Goal: Transaction & Acquisition: Purchase product/service

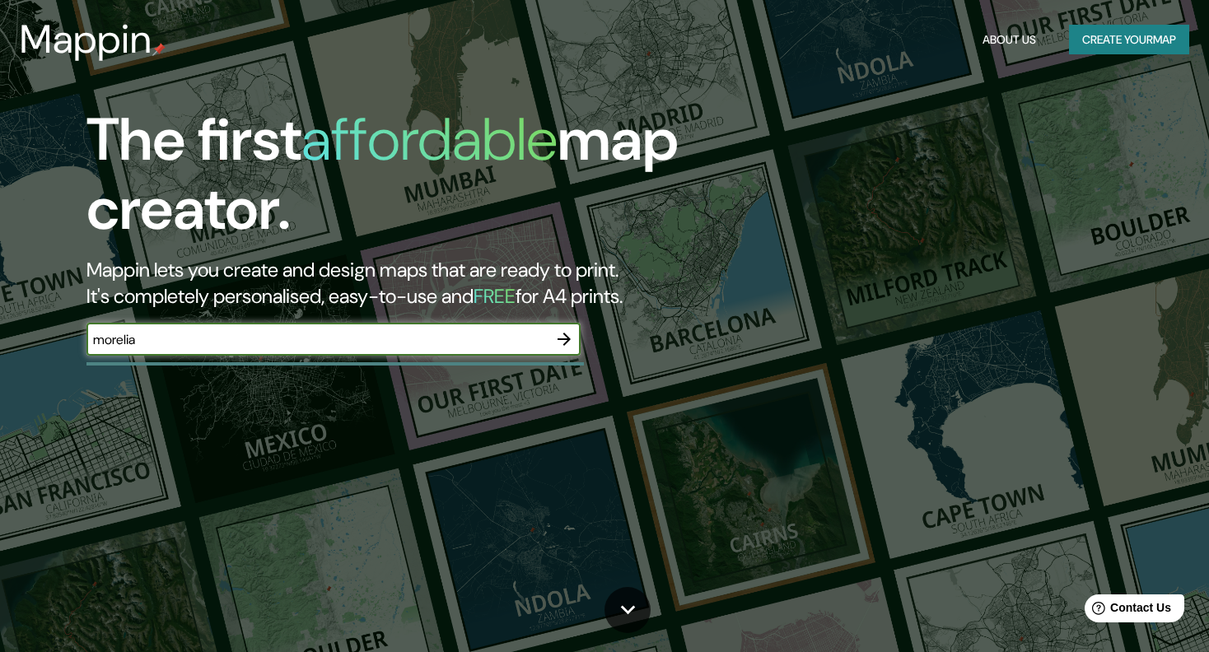
type input "morelia"
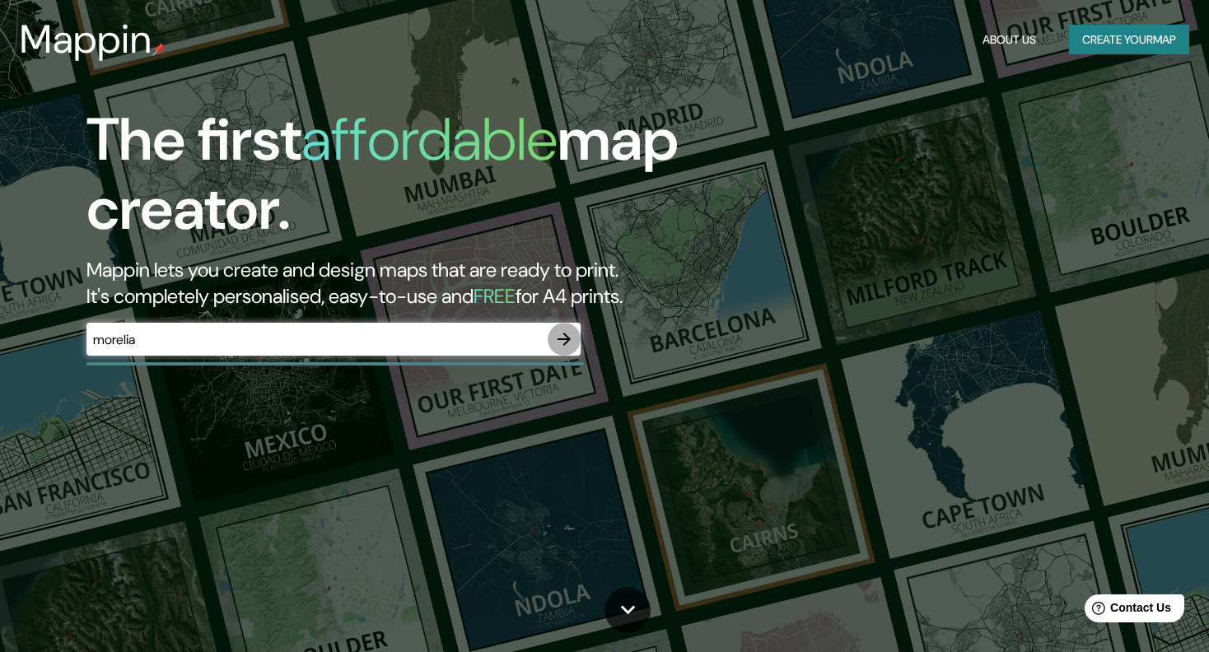
click at [565, 343] on icon "button" at bounding box center [564, 339] width 20 height 20
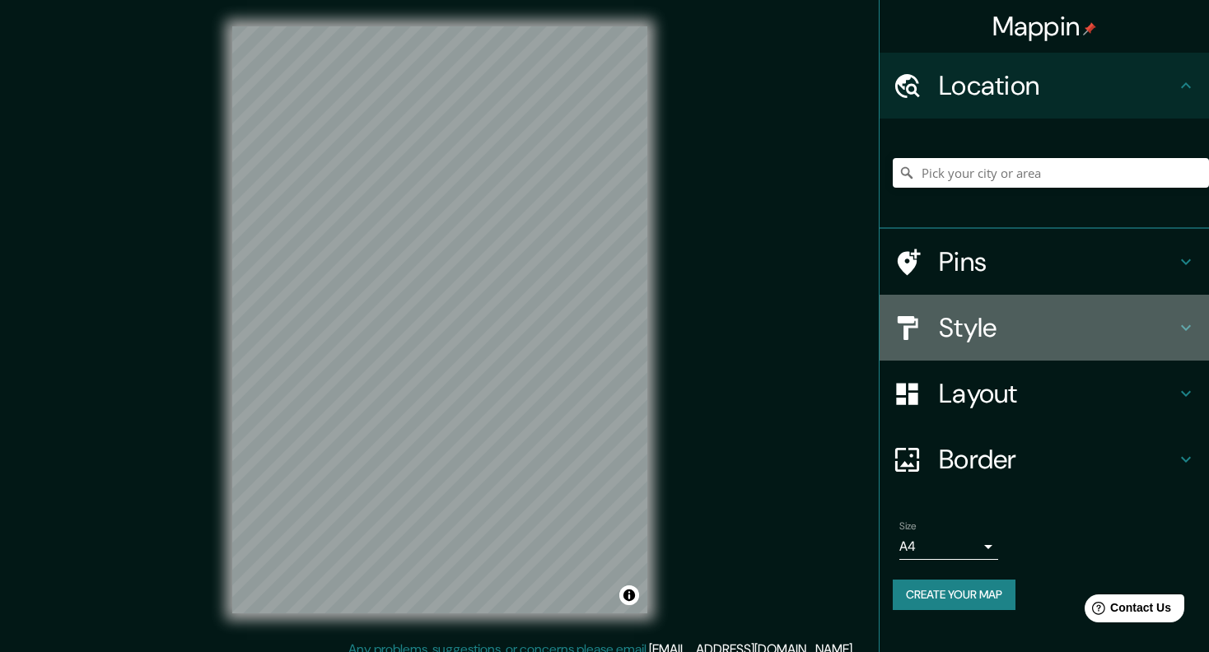
click at [1096, 324] on h4 "Style" at bounding box center [1057, 327] width 237 height 33
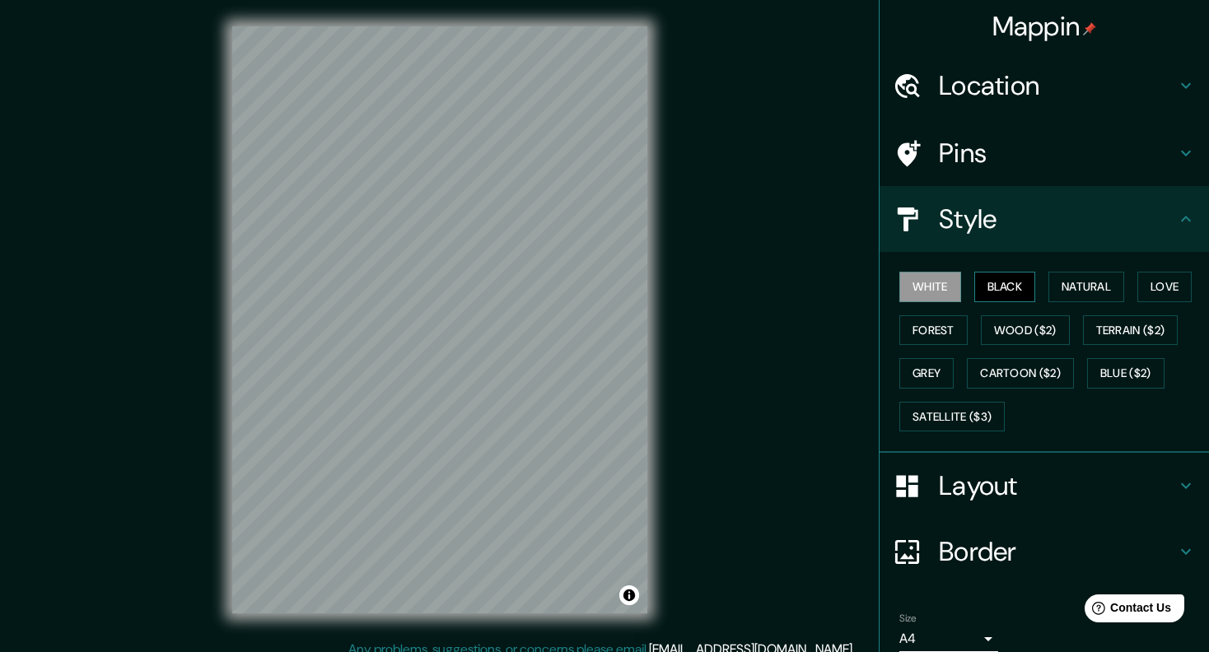
click at [1007, 287] on button "Black" at bounding box center [1005, 287] width 62 height 30
click at [1080, 286] on button "Natural" at bounding box center [1087, 287] width 76 height 30
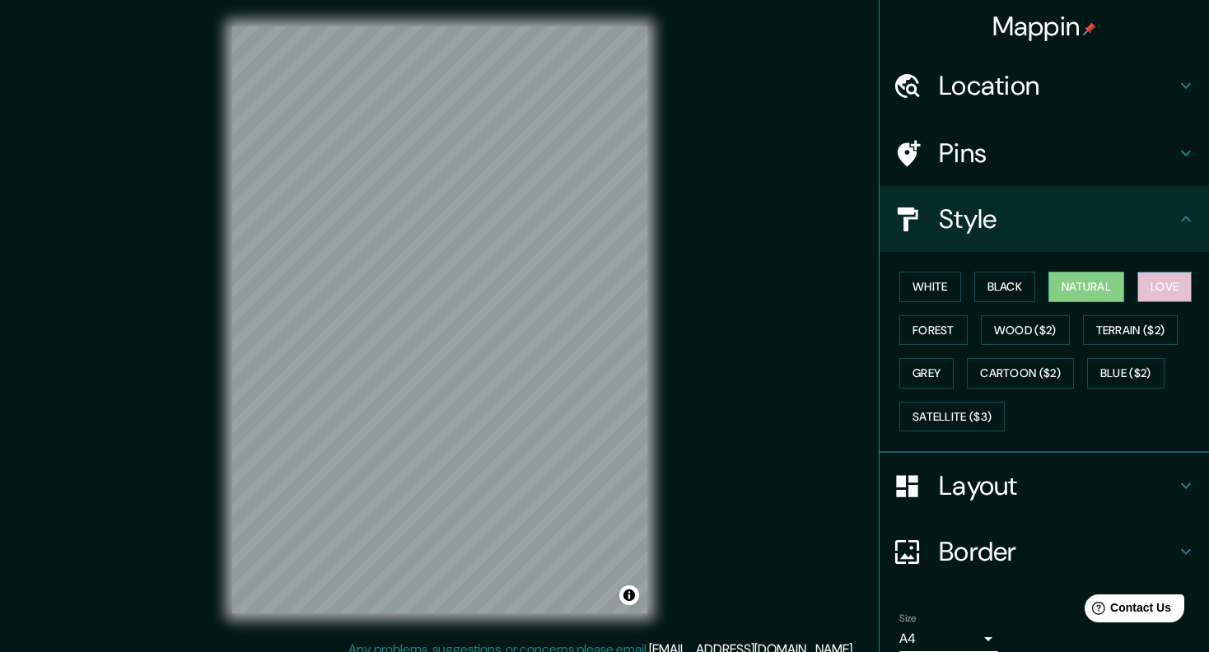
click at [1170, 283] on button "Love" at bounding box center [1164, 287] width 54 height 30
click at [941, 330] on button "Forest" at bounding box center [933, 330] width 68 height 30
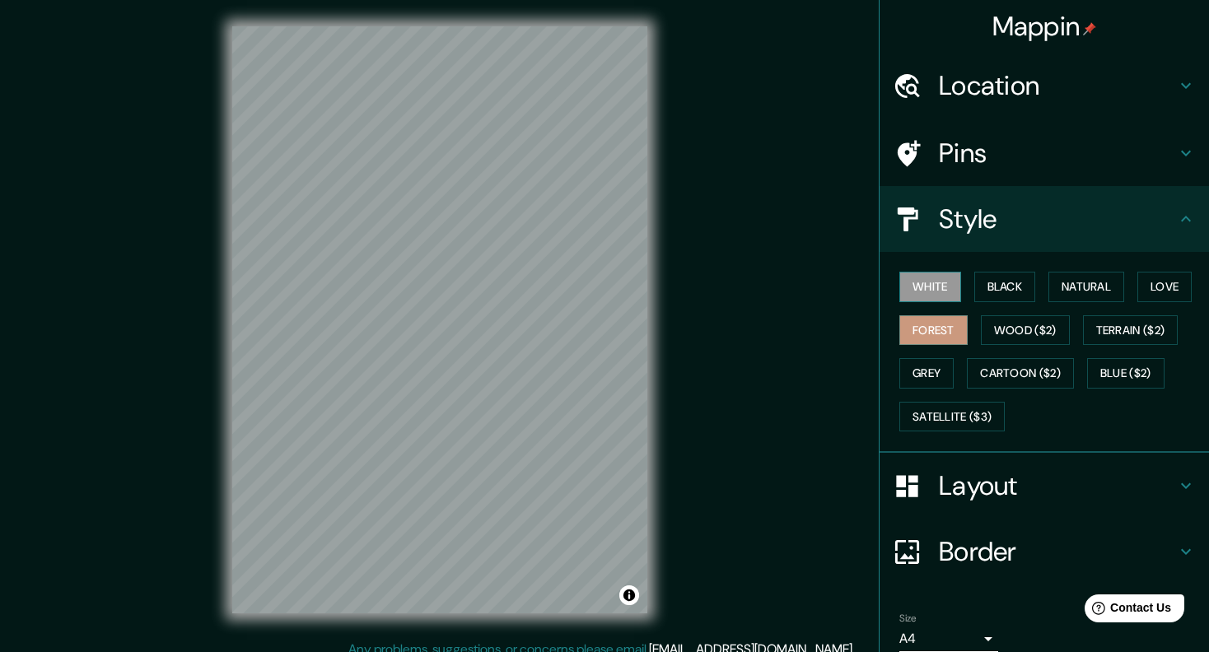
click at [941, 283] on button "White" at bounding box center [930, 287] width 62 height 30
click at [1005, 283] on button "Black" at bounding box center [1005, 287] width 62 height 30
click at [929, 294] on button "White" at bounding box center [930, 287] width 62 height 30
click at [937, 343] on button "Forest" at bounding box center [933, 330] width 68 height 30
click at [1083, 281] on button "Natural" at bounding box center [1087, 287] width 76 height 30
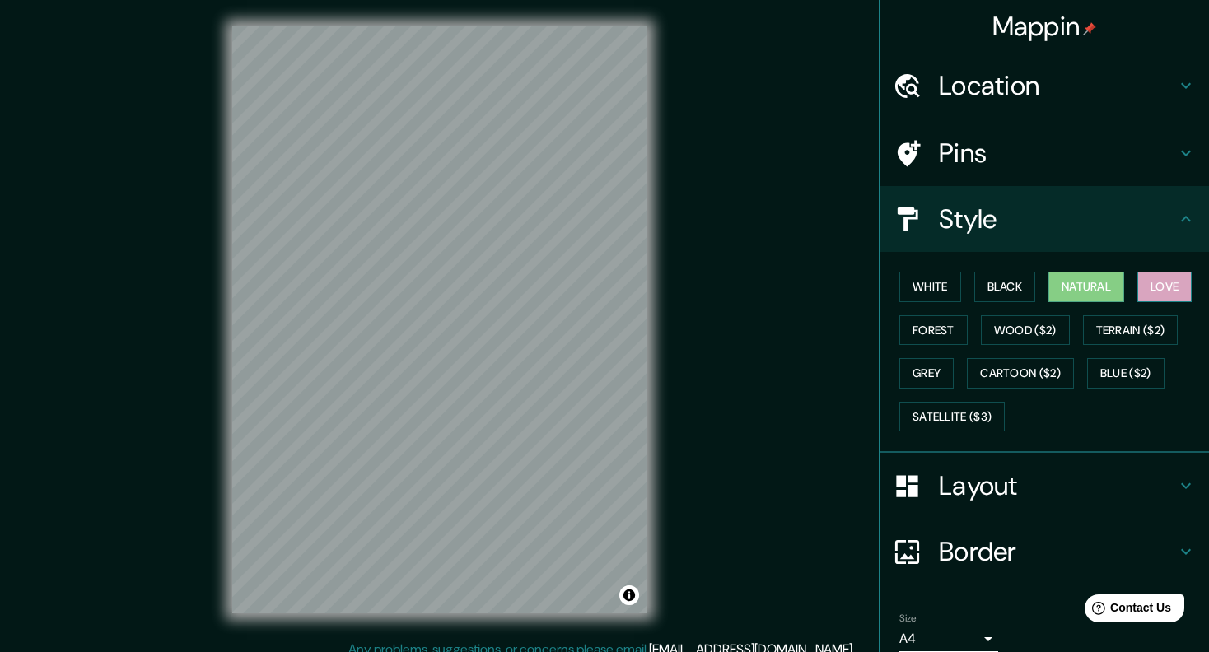
click at [1137, 280] on button "Love" at bounding box center [1164, 287] width 54 height 30
click at [925, 321] on button "Forest" at bounding box center [933, 330] width 68 height 30
click at [1150, 287] on button "Love" at bounding box center [1164, 287] width 54 height 30
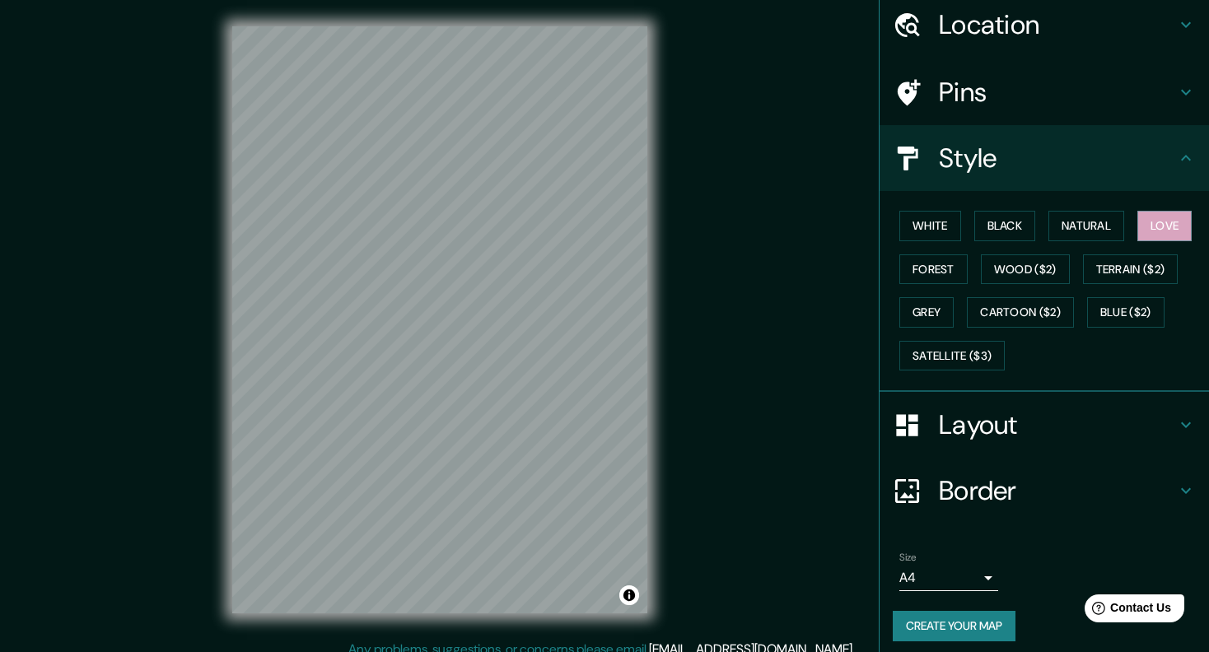
scroll to position [67, 0]
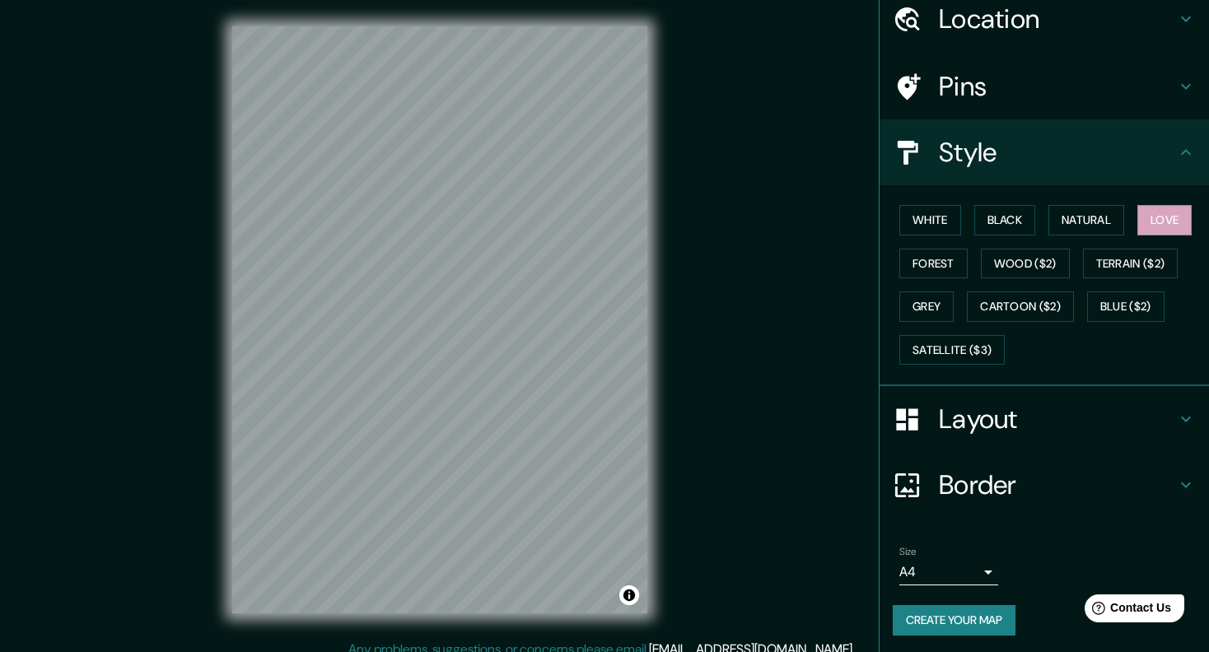
click at [1058, 389] on div "Layout" at bounding box center [1044, 419] width 329 height 66
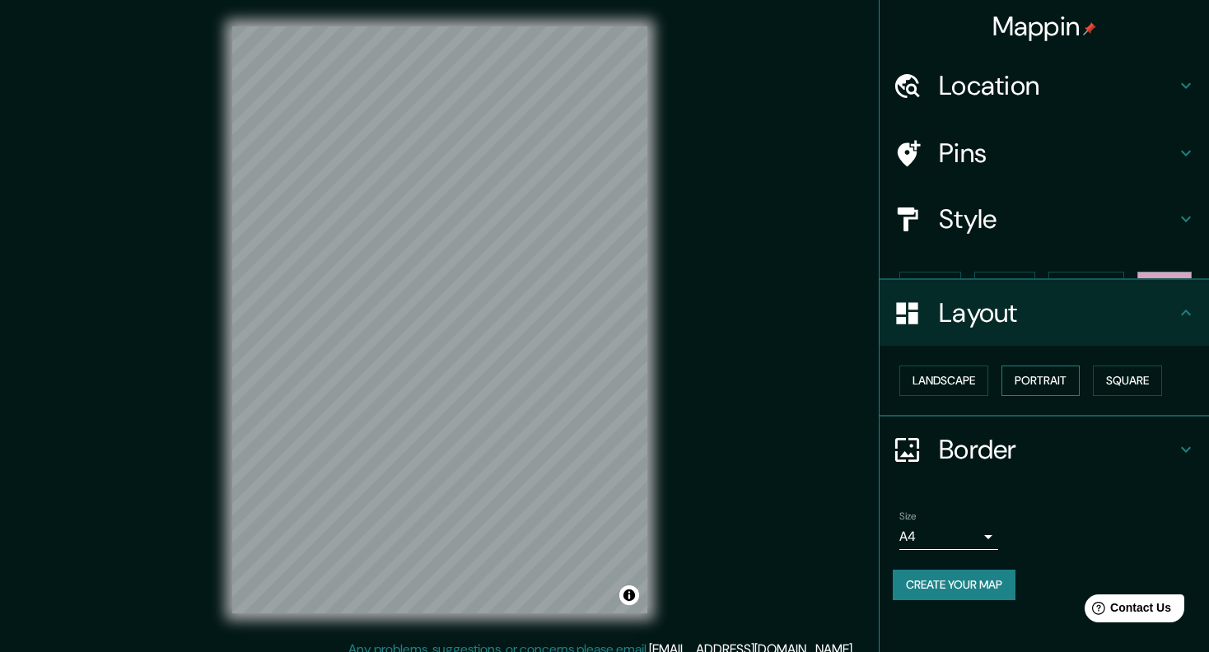
scroll to position [0, 0]
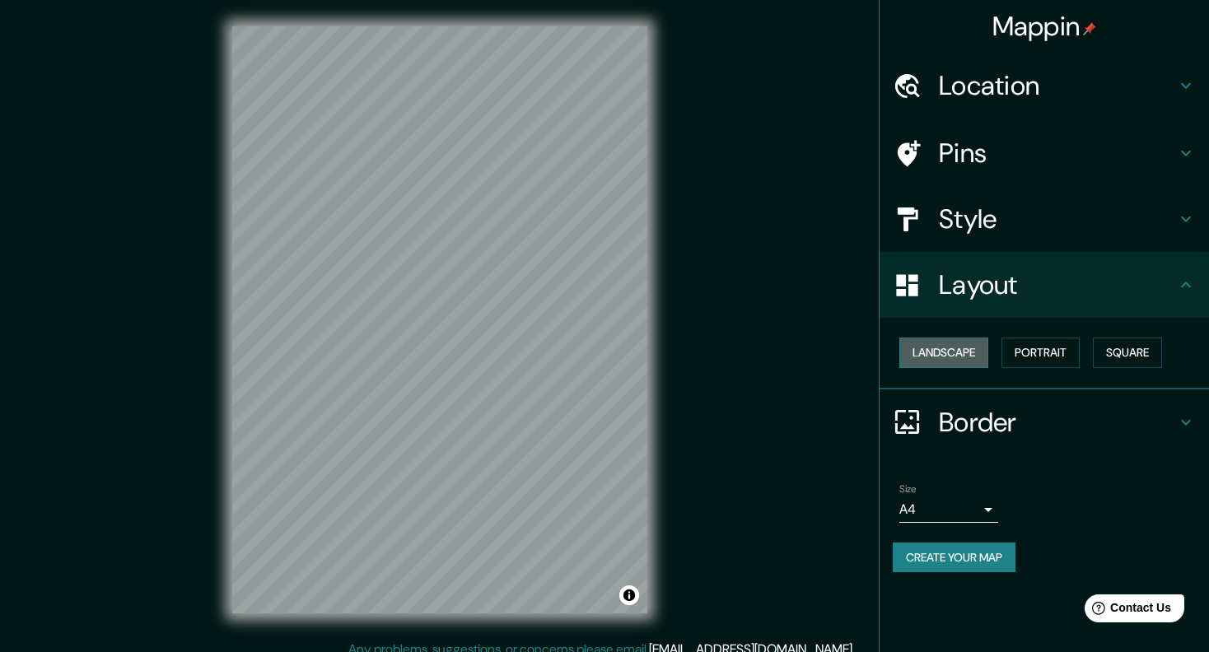
click at [951, 360] on button "Landscape" at bounding box center [943, 353] width 89 height 30
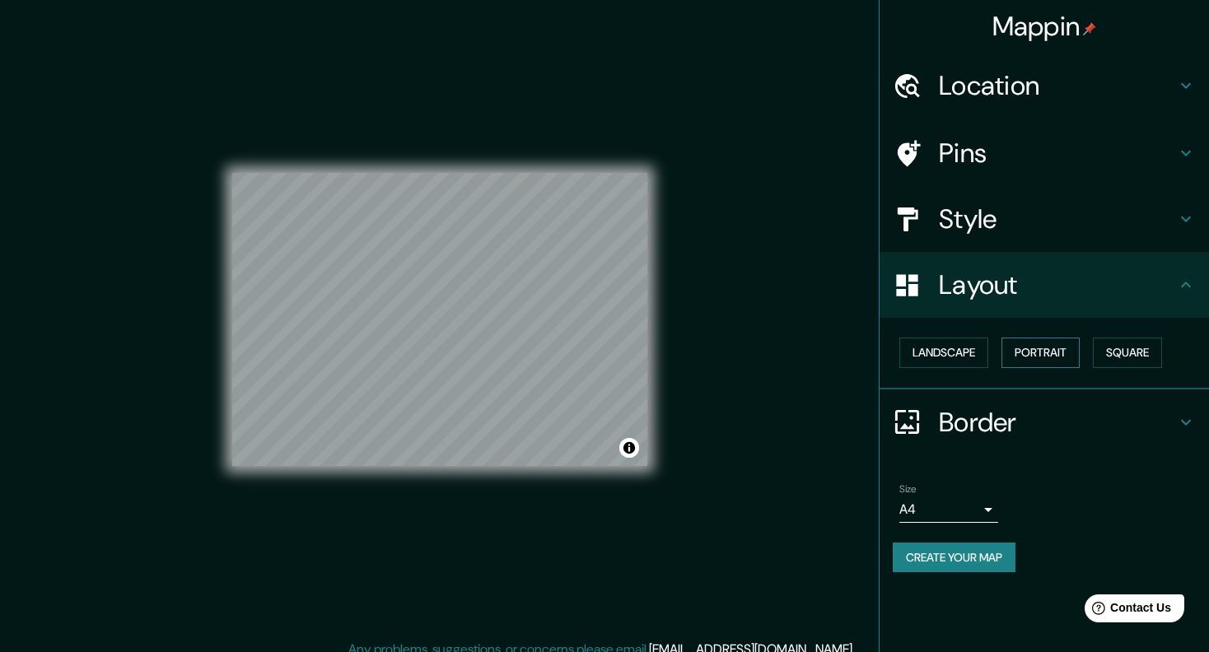
click at [1064, 350] on button "Portrait" at bounding box center [1041, 353] width 78 height 30
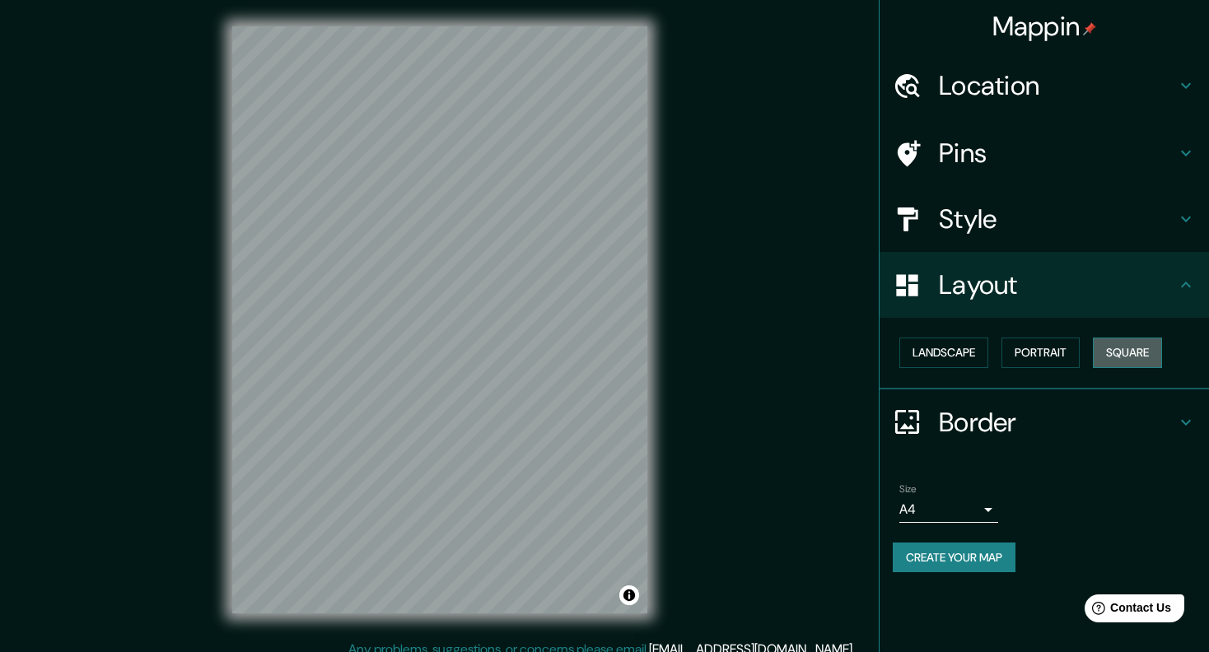
click at [1131, 348] on button "Square" at bounding box center [1127, 353] width 69 height 30
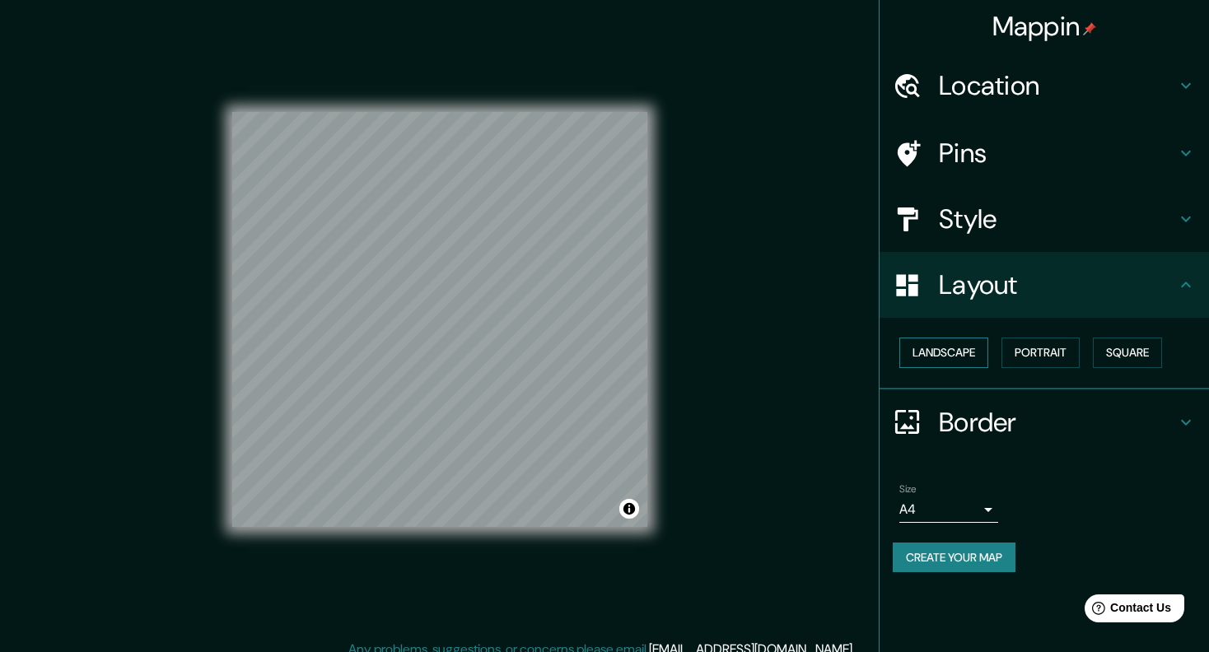
click at [941, 345] on button "Landscape" at bounding box center [943, 353] width 89 height 30
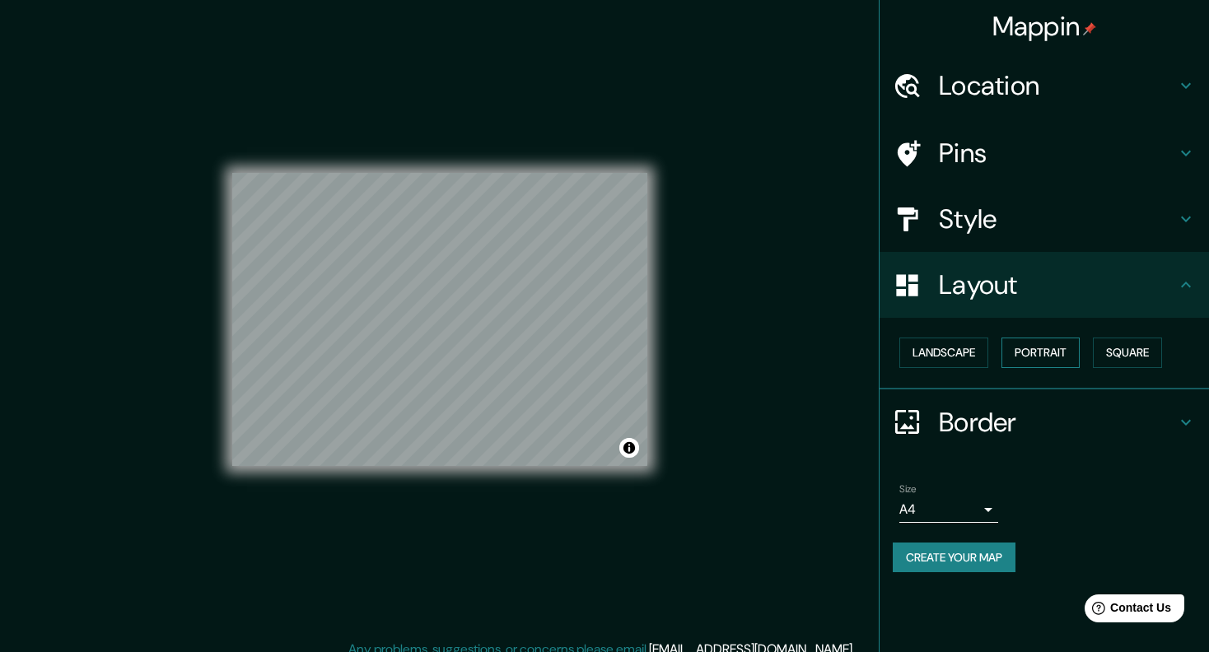
click at [1030, 349] on button "Portrait" at bounding box center [1041, 353] width 78 height 30
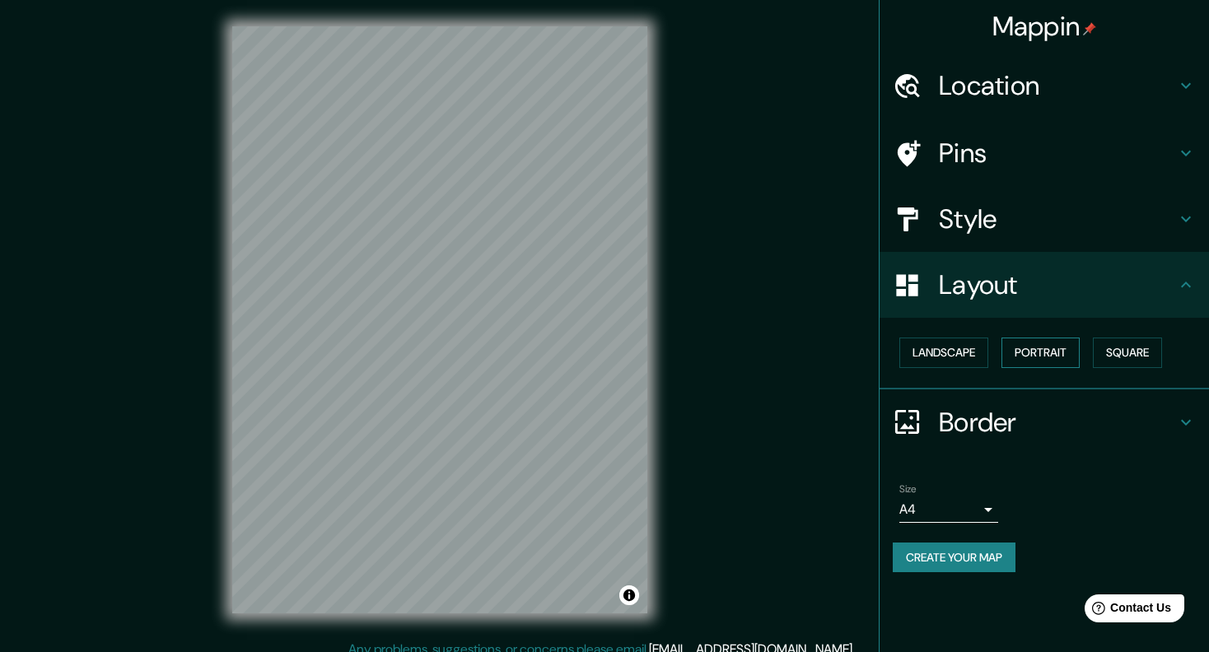
click at [1036, 357] on button "Portrait" at bounding box center [1041, 353] width 78 height 30
click at [1108, 353] on button "Square" at bounding box center [1127, 353] width 69 height 30
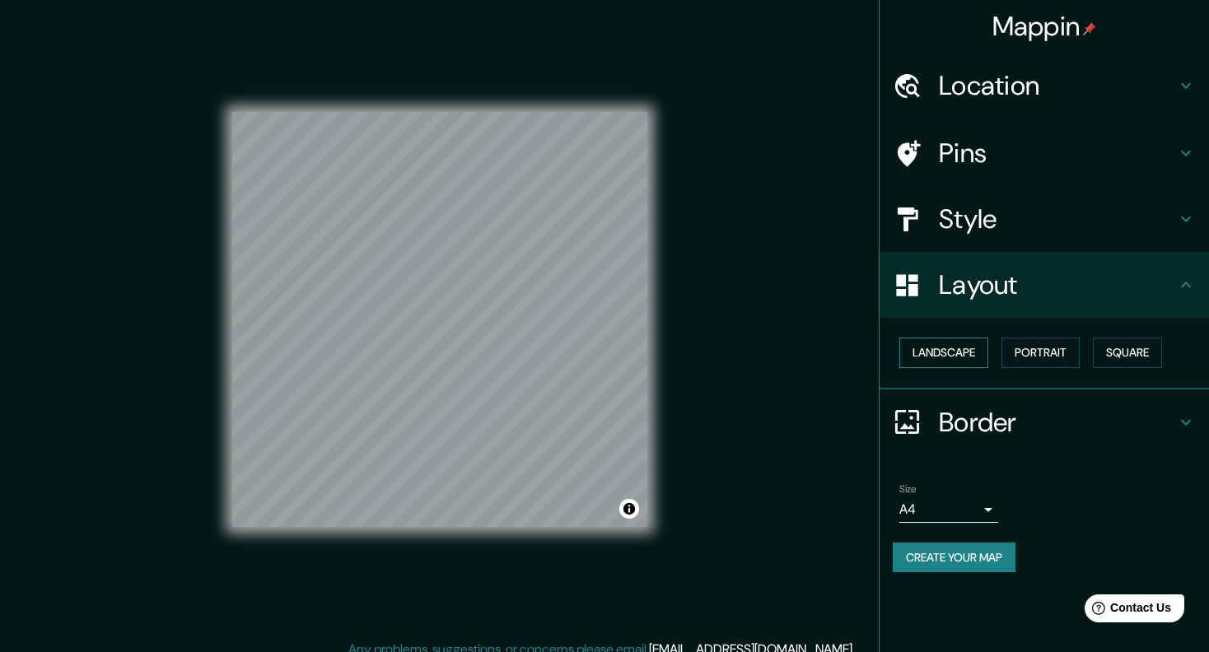
click at [965, 343] on button "Landscape" at bounding box center [943, 353] width 89 height 30
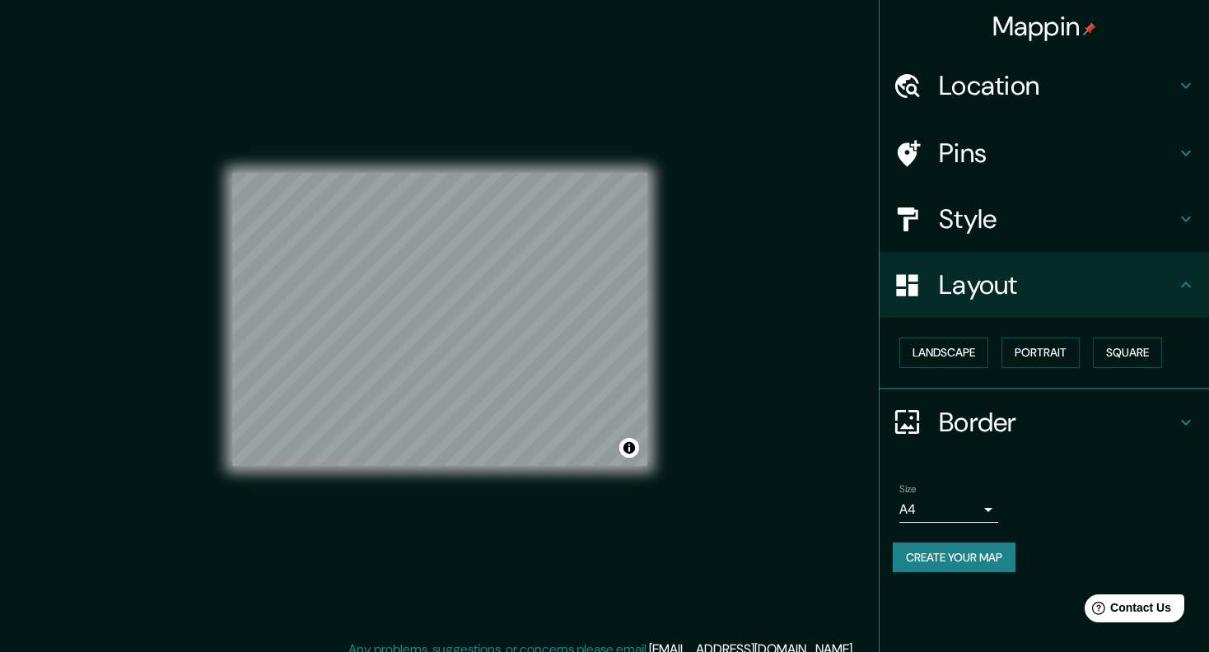
click at [1153, 415] on h4 "Border" at bounding box center [1057, 422] width 237 height 33
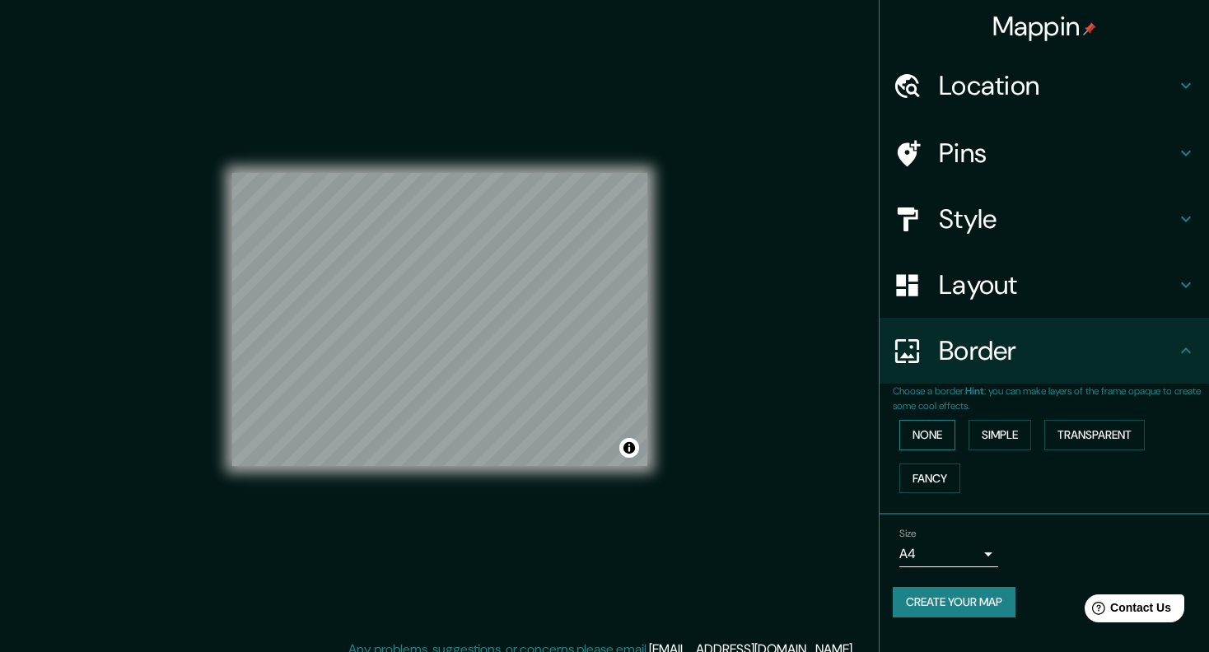
click at [941, 424] on button "None" at bounding box center [927, 435] width 56 height 30
click at [1016, 426] on button "Simple" at bounding box center [1000, 435] width 63 height 30
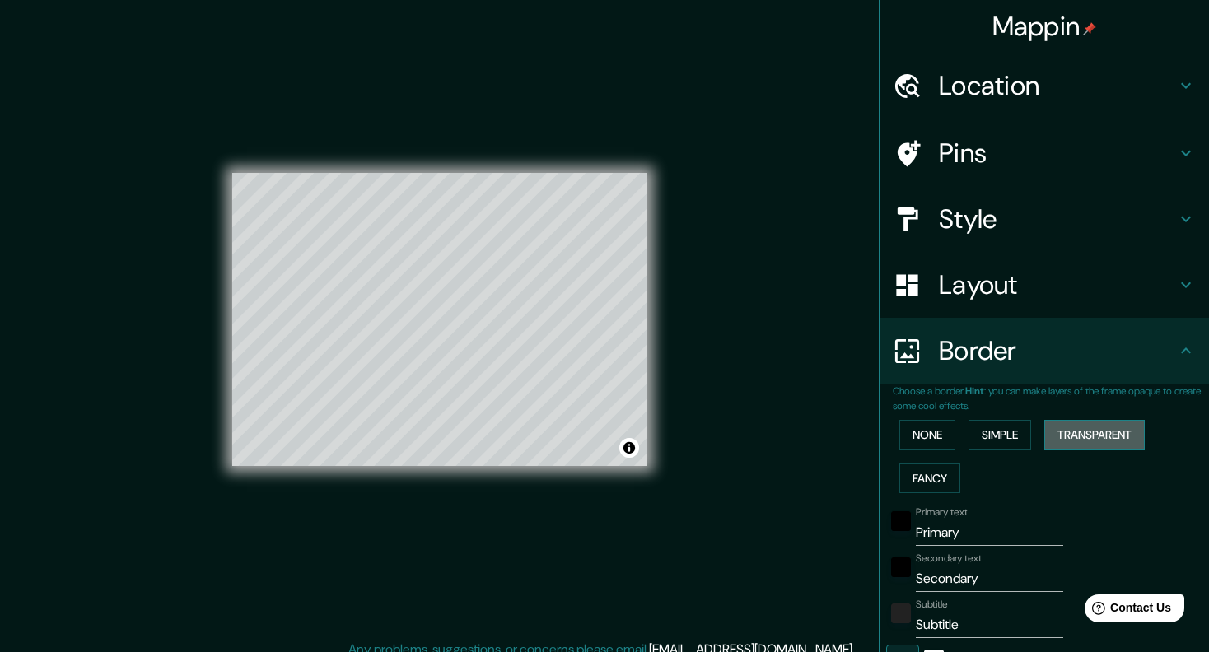
click at [1086, 430] on button "Transparent" at bounding box center [1094, 435] width 100 height 30
click at [927, 436] on button "None" at bounding box center [927, 435] width 56 height 30
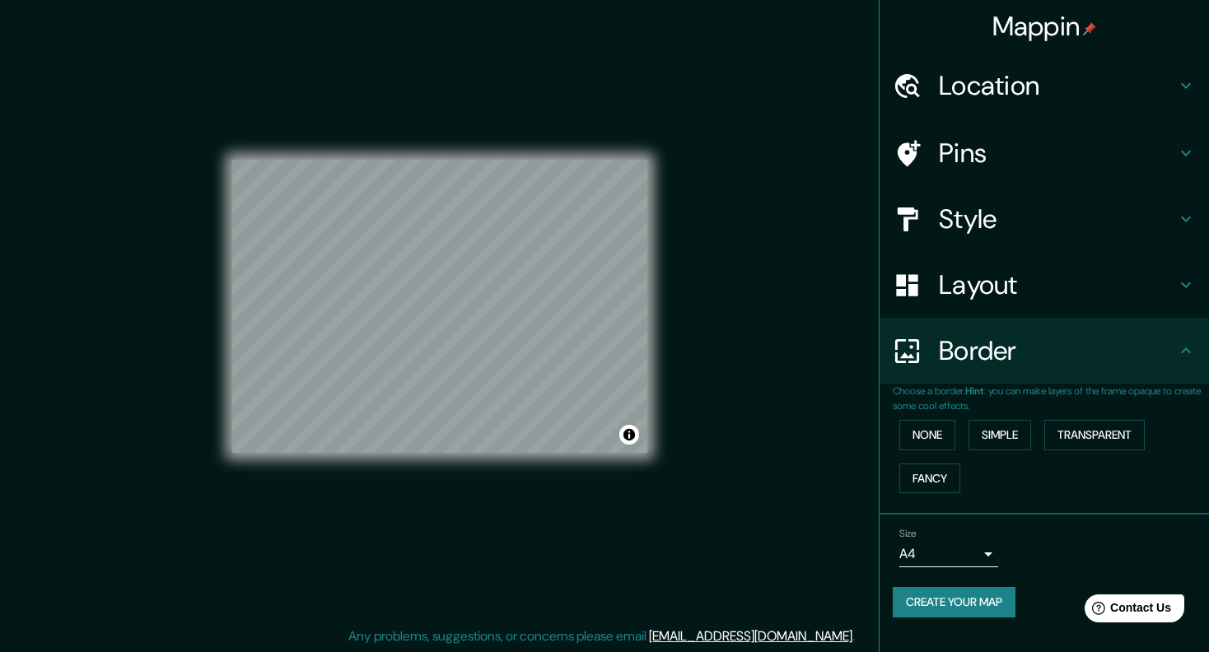
scroll to position [13, 0]
click at [969, 588] on button "Create your map" at bounding box center [954, 602] width 123 height 30
click at [1047, 605] on div "Create your map" at bounding box center [1044, 602] width 303 height 30
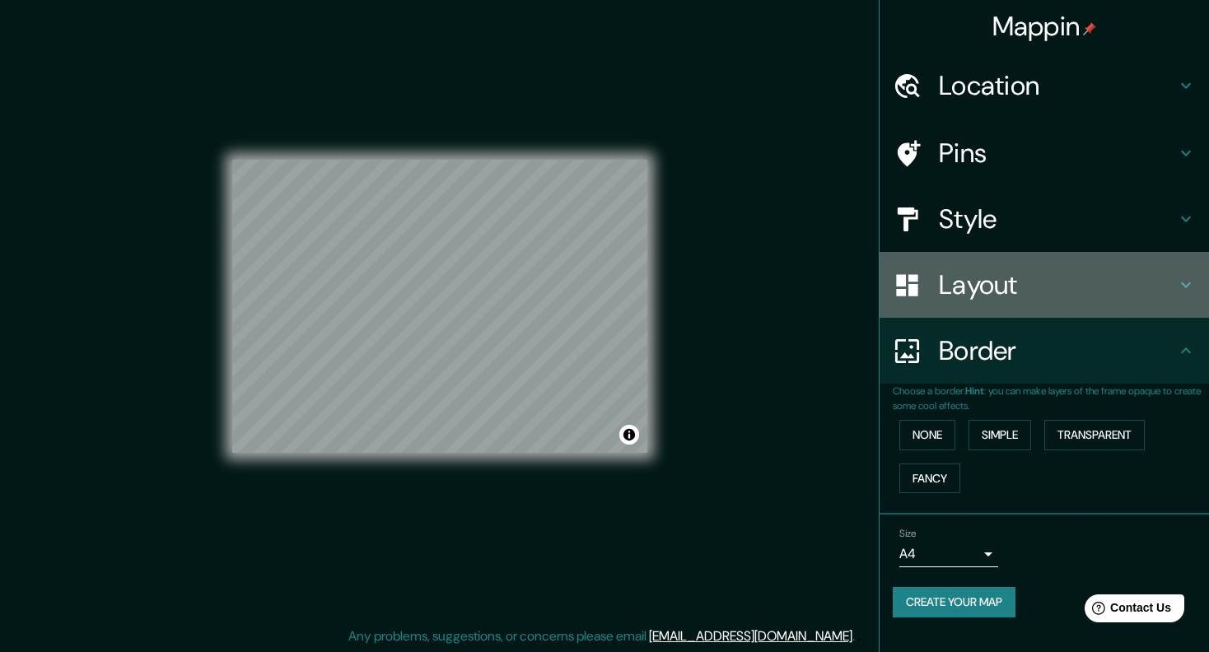
click at [1030, 306] on div "Layout" at bounding box center [1044, 285] width 329 height 66
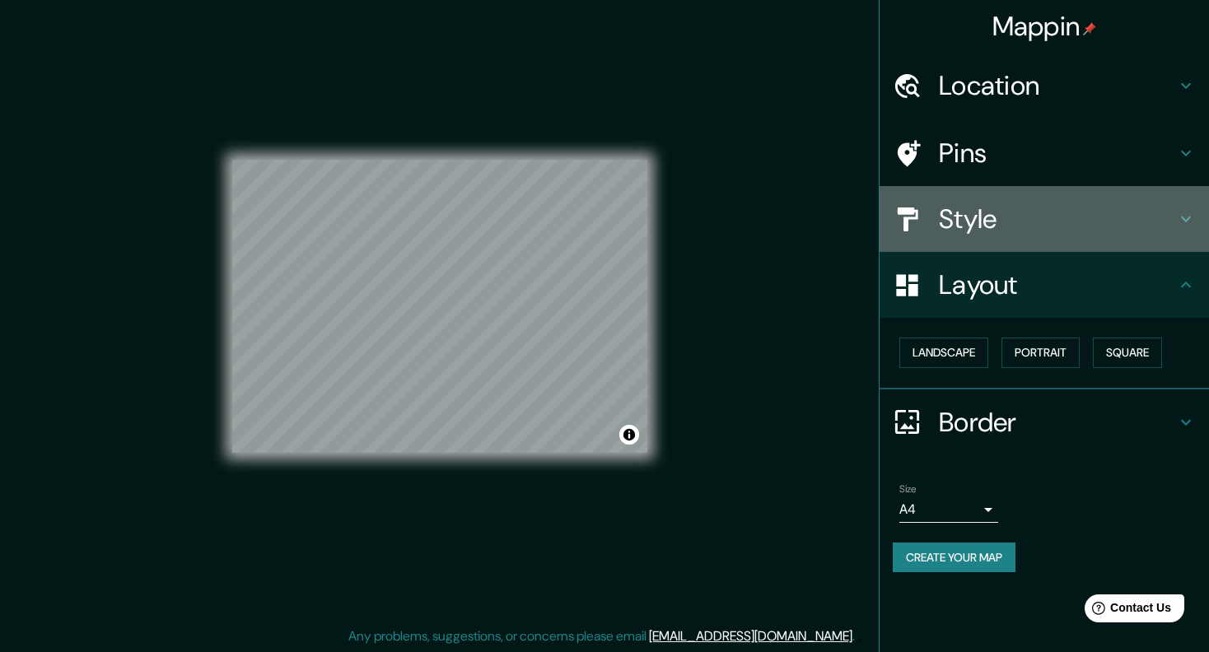
click at [1038, 214] on h4 "Style" at bounding box center [1057, 219] width 237 height 33
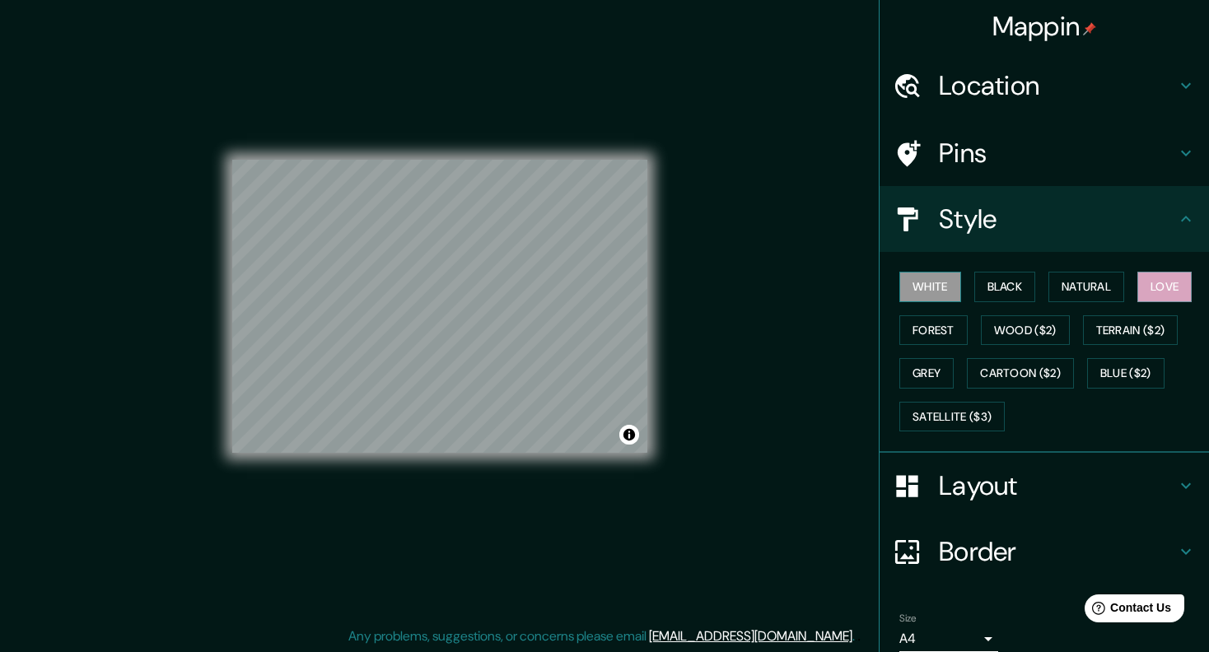
click at [936, 291] on button "White" at bounding box center [930, 287] width 62 height 30
click at [1009, 294] on button "Black" at bounding box center [1005, 287] width 62 height 30
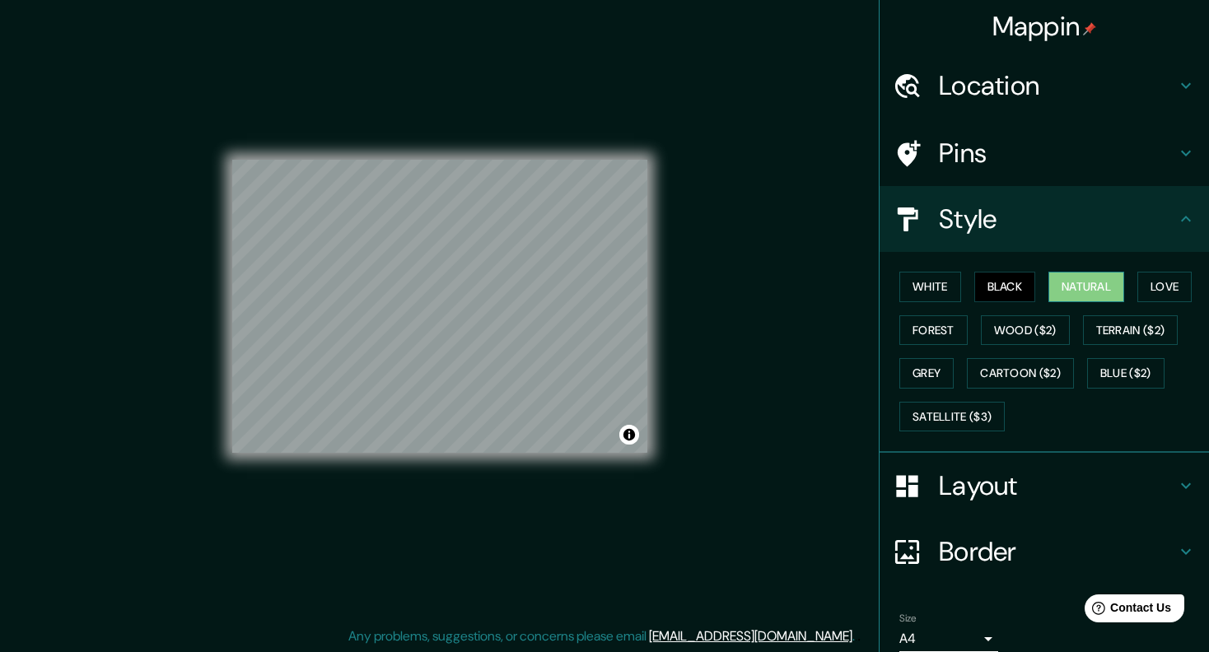
click at [1061, 292] on button "Natural" at bounding box center [1087, 287] width 76 height 30
click at [1159, 291] on button "Love" at bounding box center [1164, 287] width 54 height 30
click at [1077, 288] on button "Natural" at bounding box center [1087, 287] width 76 height 30
click at [1163, 283] on button "Love" at bounding box center [1164, 287] width 54 height 30
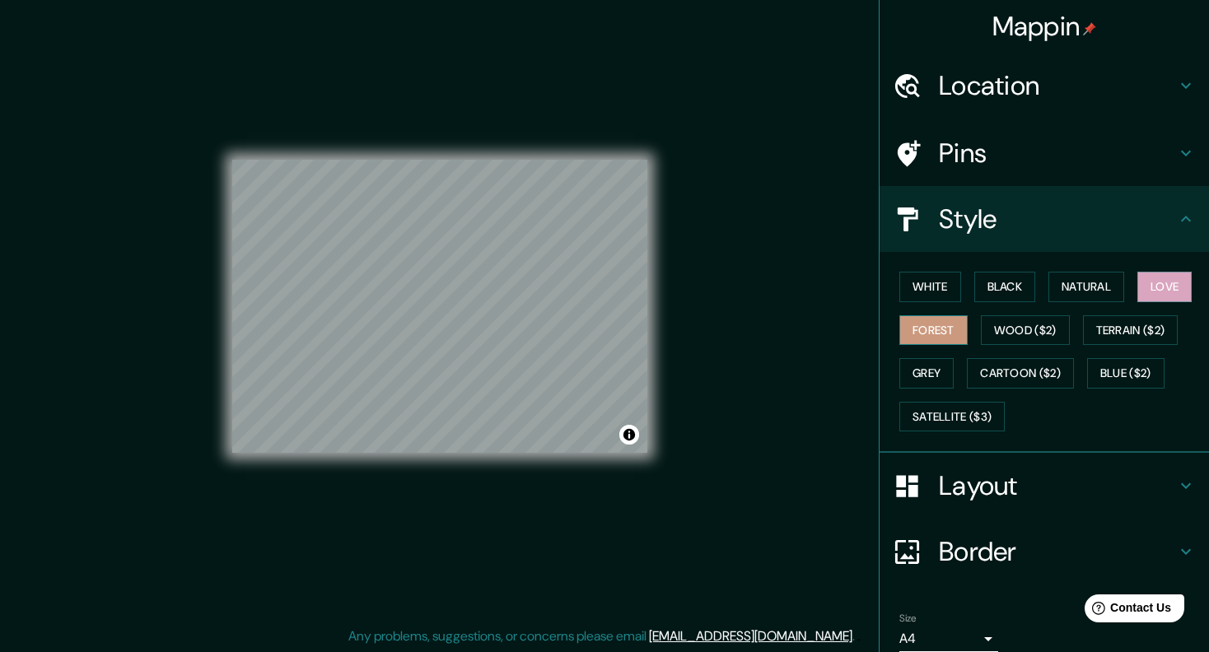
click at [923, 337] on button "Forest" at bounding box center [933, 330] width 68 height 30
click at [1149, 294] on button "Love" at bounding box center [1164, 287] width 54 height 30
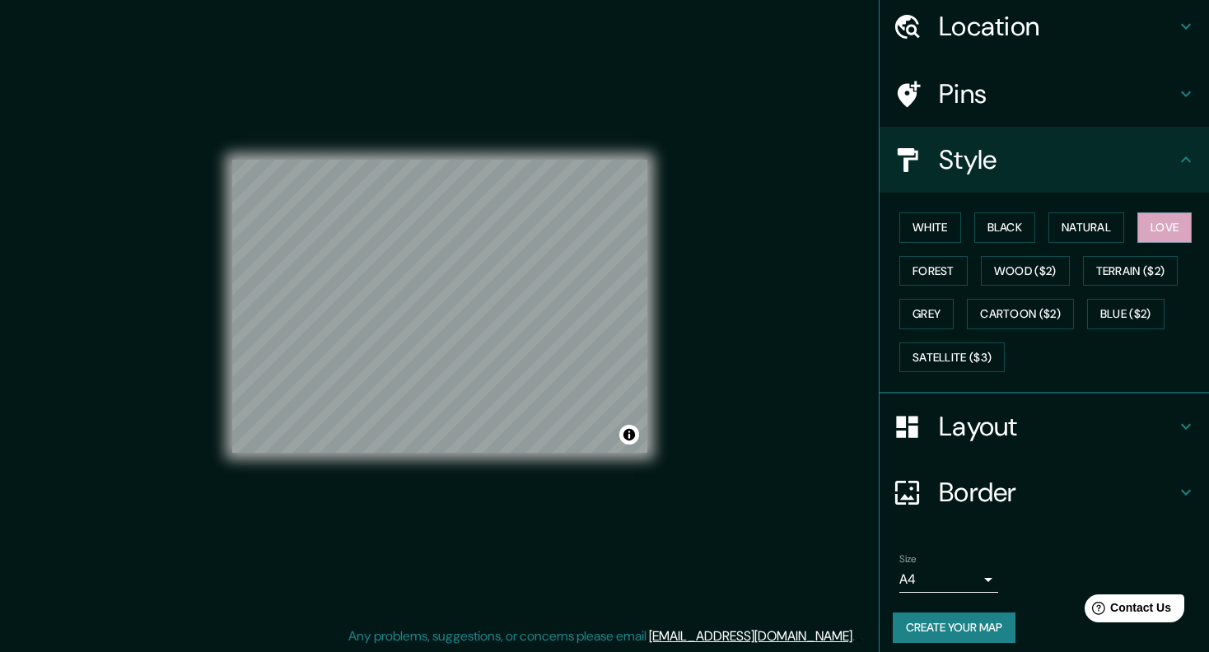
scroll to position [67, 0]
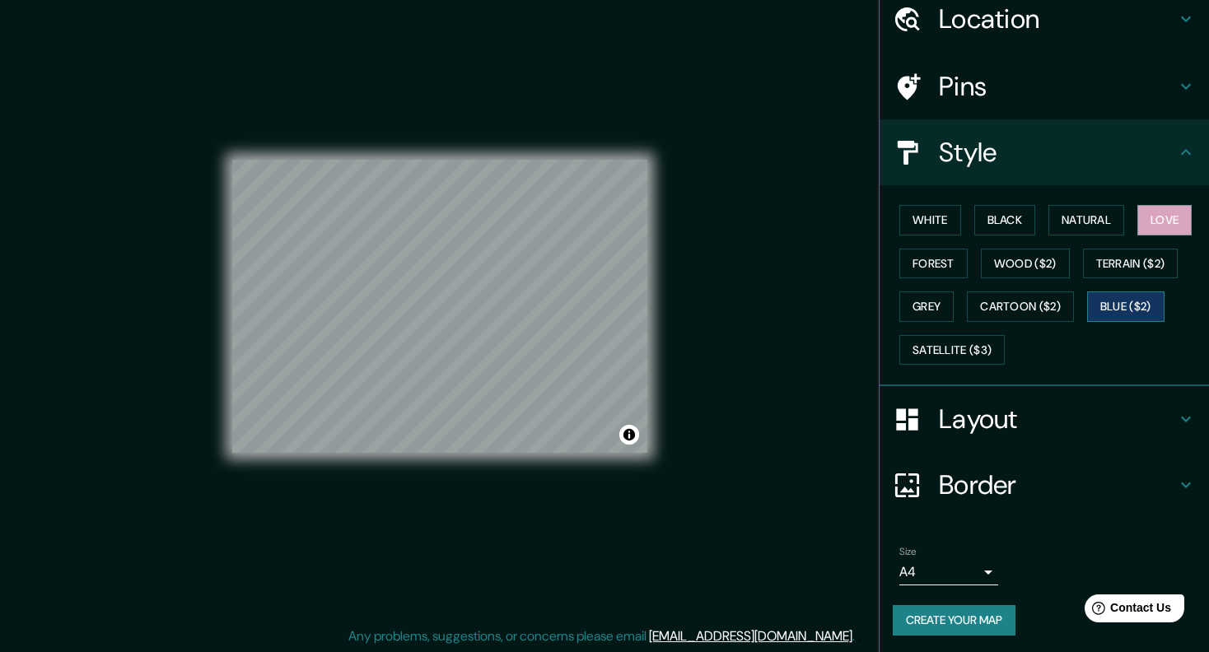
click at [1101, 309] on button "Blue ($2)" at bounding box center [1125, 307] width 77 height 30
click at [1041, 310] on button "Cartoon ($2)" at bounding box center [1020, 307] width 107 height 30
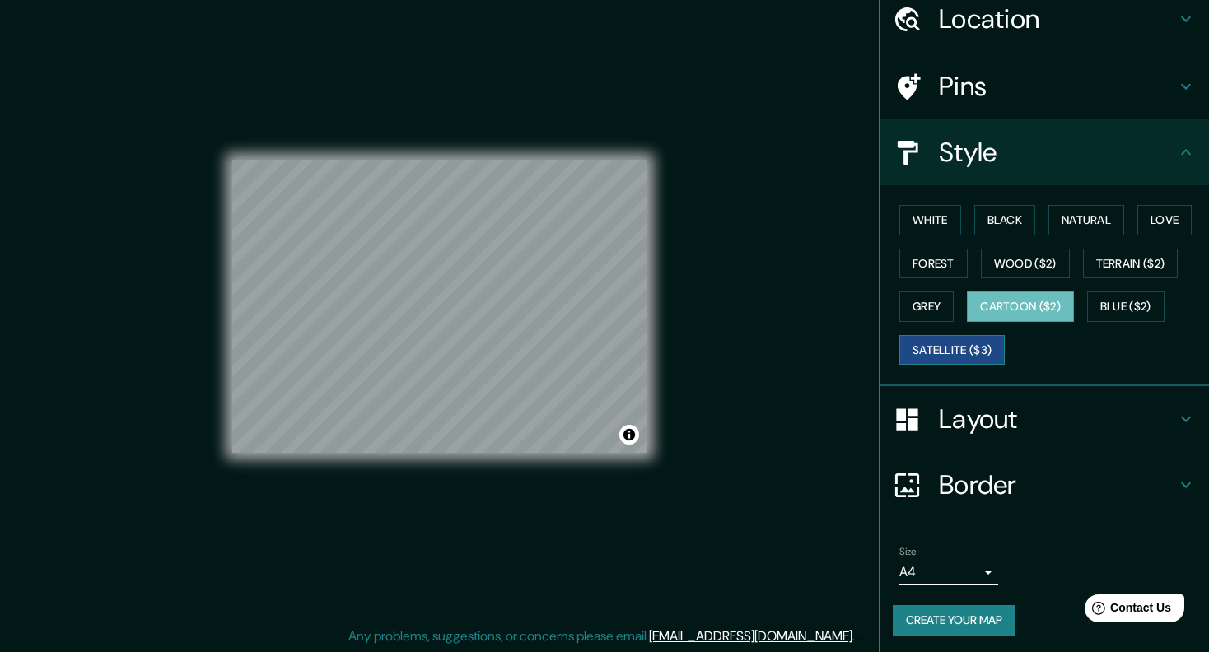
click at [965, 346] on button "Satellite ($3)" at bounding box center [951, 350] width 105 height 30
click at [1021, 306] on button "Cartoon ($2)" at bounding box center [1020, 307] width 107 height 30
click at [952, 339] on button "Satellite ($3)" at bounding box center [951, 350] width 105 height 30
click at [925, 305] on button "Grey" at bounding box center [926, 307] width 54 height 30
click at [945, 350] on button "Satellite ($3)" at bounding box center [951, 350] width 105 height 30
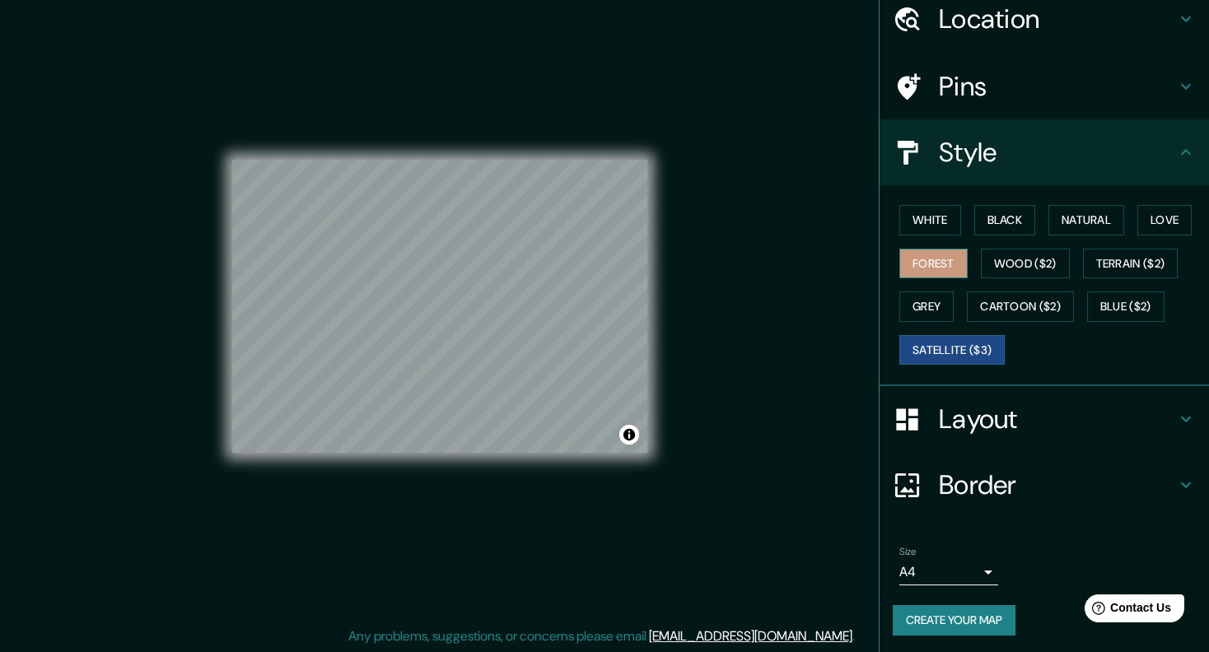
click at [954, 250] on button "Forest" at bounding box center [933, 264] width 68 height 30
click at [942, 222] on button "White" at bounding box center [930, 220] width 62 height 30
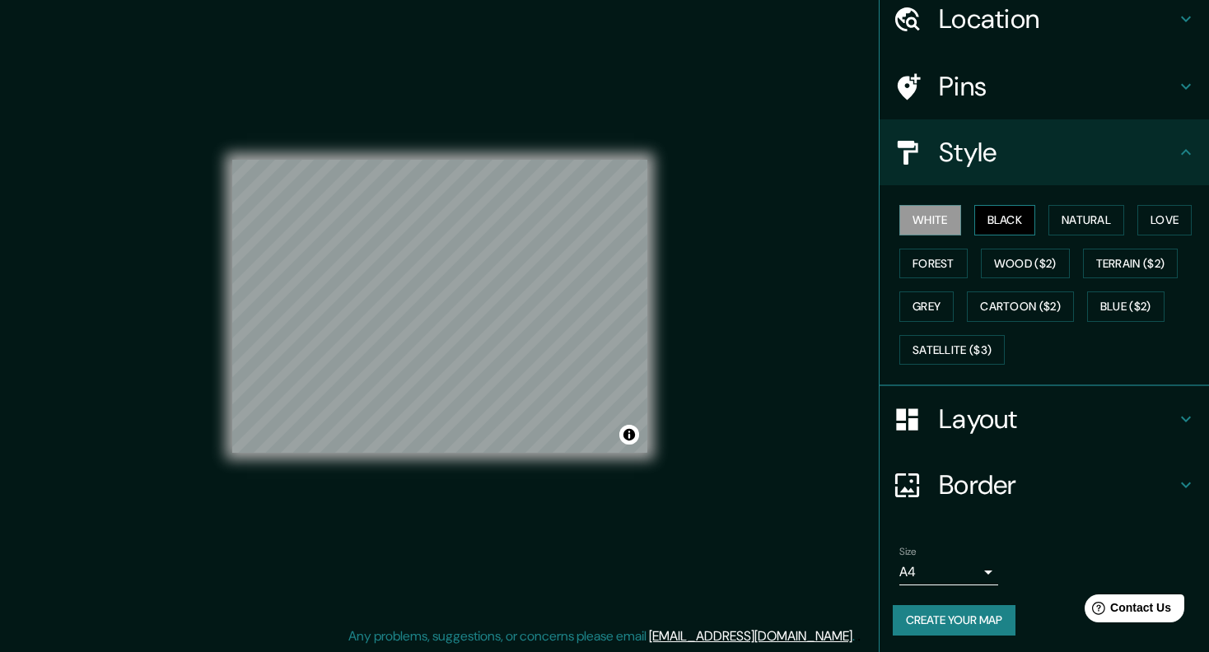
click at [995, 225] on button "Black" at bounding box center [1005, 220] width 62 height 30
click at [1070, 228] on button "Natural" at bounding box center [1087, 220] width 76 height 30
click at [1141, 225] on button "Love" at bounding box center [1164, 220] width 54 height 30
click at [909, 251] on button "Forest" at bounding box center [933, 264] width 68 height 30
click at [1152, 214] on button "Love" at bounding box center [1164, 220] width 54 height 30
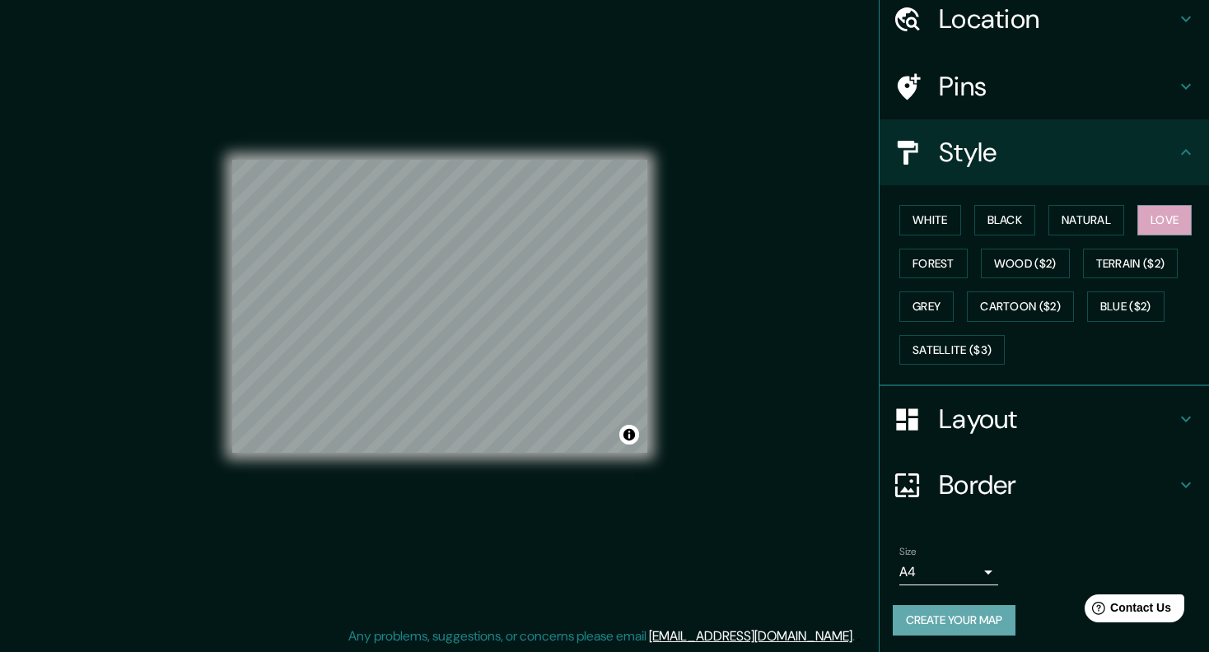
click at [972, 617] on button "Create your map" at bounding box center [954, 620] width 123 height 30
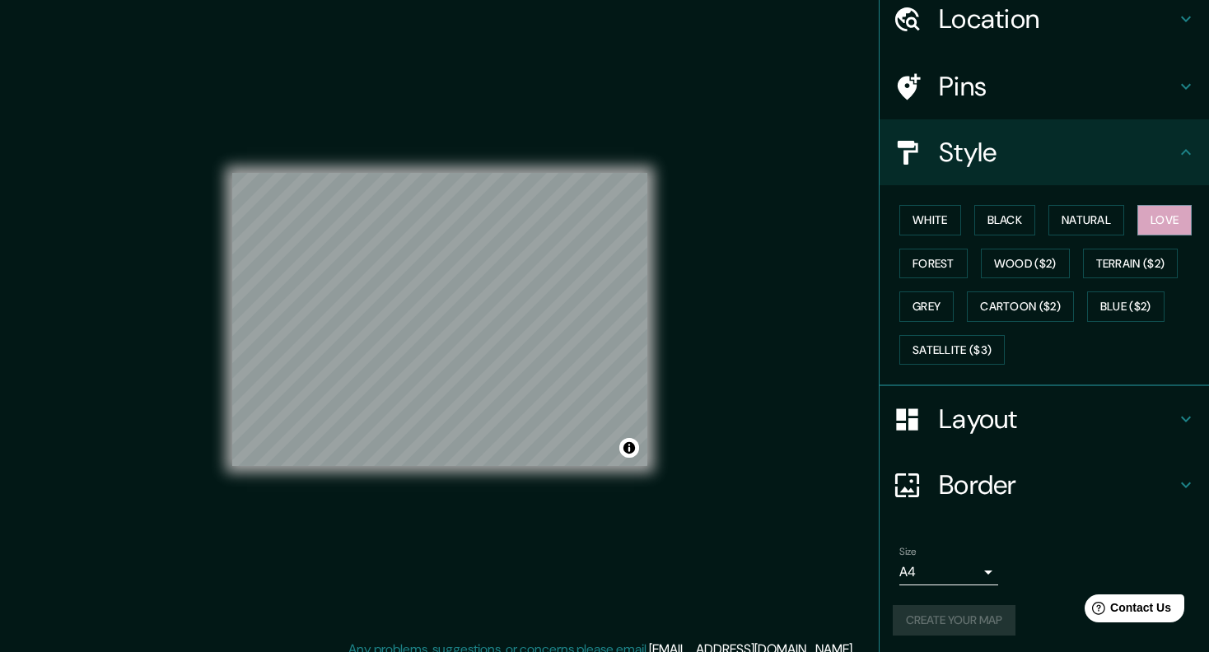
click at [974, 617] on div "Create your map" at bounding box center [1044, 620] width 303 height 30
click at [974, 614] on button "Create your map" at bounding box center [954, 620] width 123 height 30
click at [938, 622] on div "Create your map" at bounding box center [1044, 620] width 303 height 30
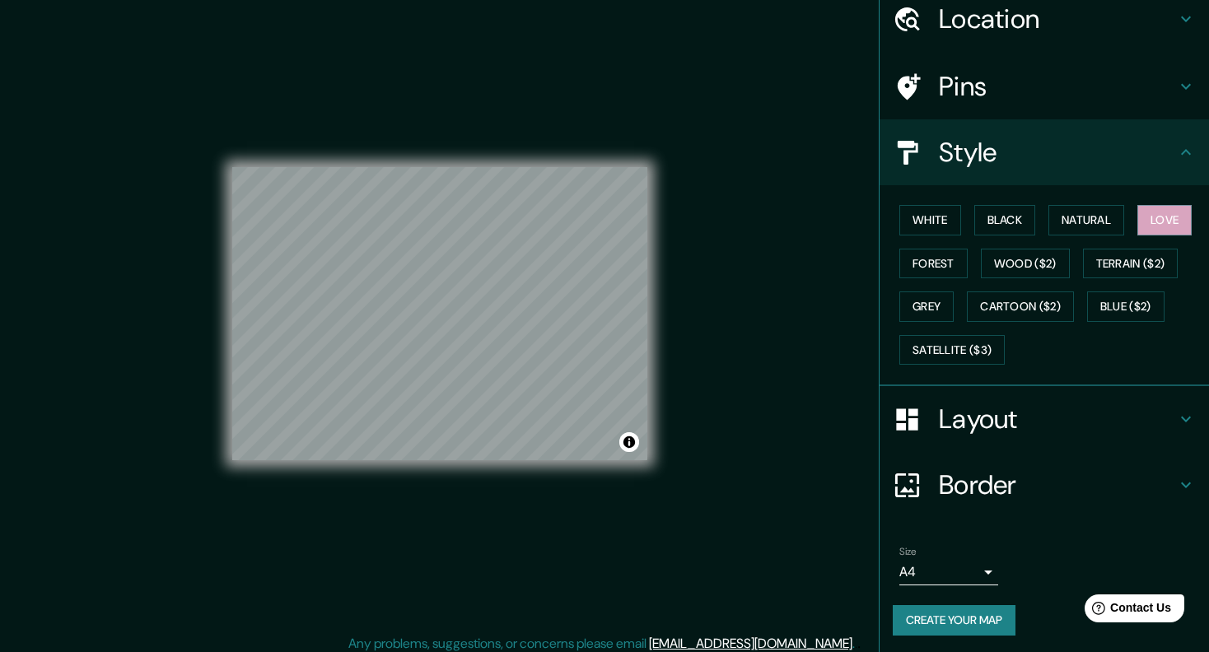
scroll to position [13, 0]
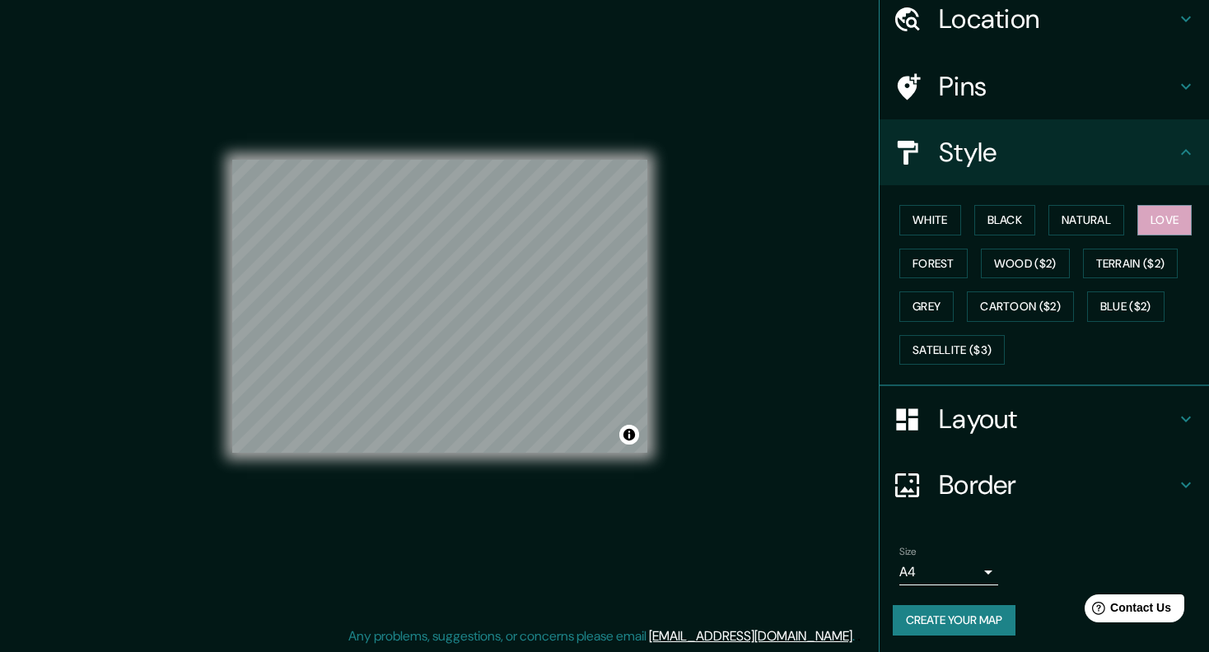
click at [947, 612] on button "Create your map" at bounding box center [954, 620] width 123 height 30
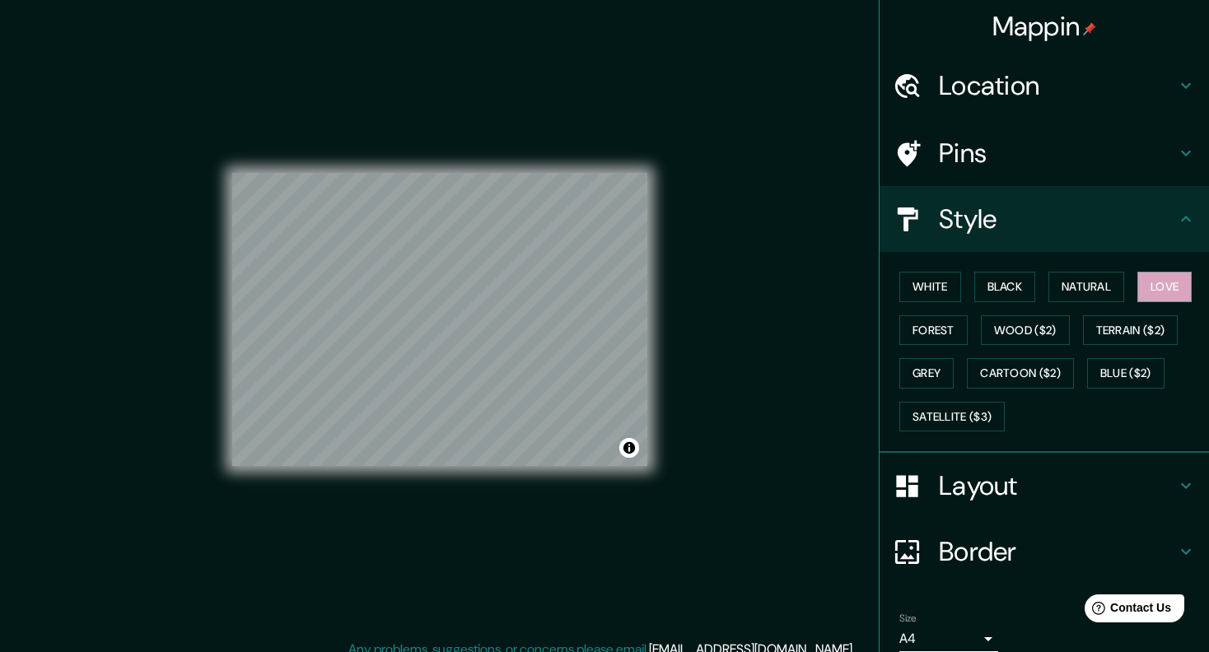
scroll to position [0, 0]
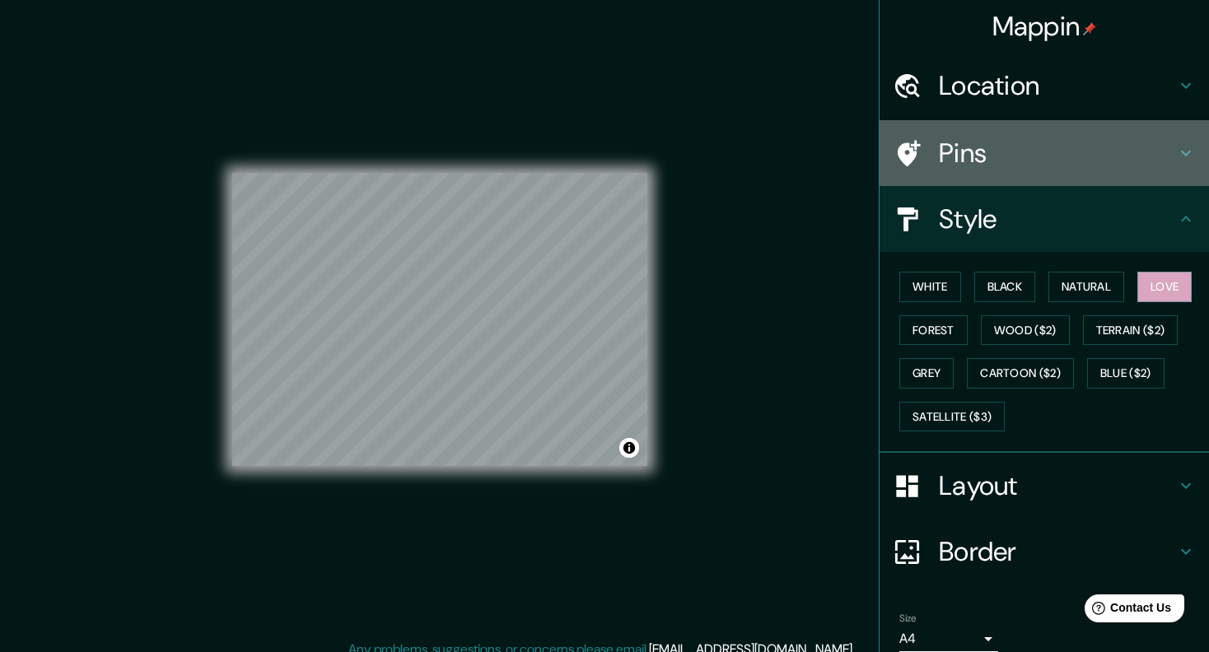
click at [1003, 152] on h4 "Pins" at bounding box center [1057, 153] width 237 height 33
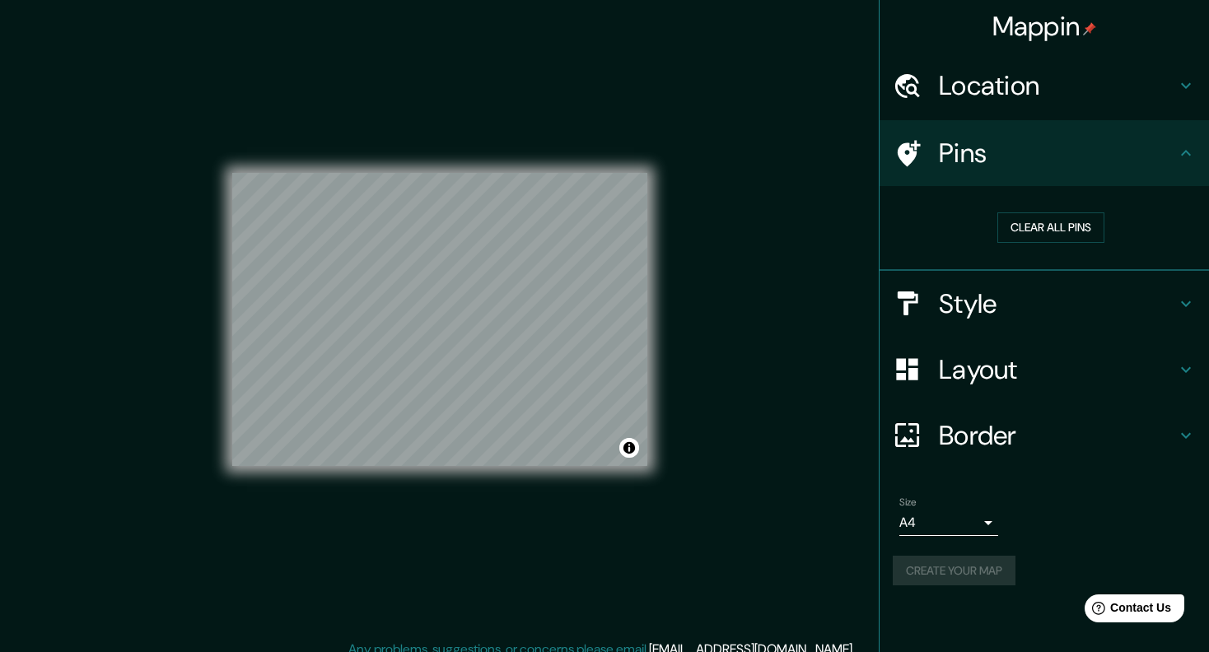
click at [1046, 152] on h4 "Pins" at bounding box center [1057, 153] width 237 height 33
click at [414, 294] on div at bounding box center [413, 299] width 13 height 13
